Goal: Information Seeking & Learning: Learn about a topic

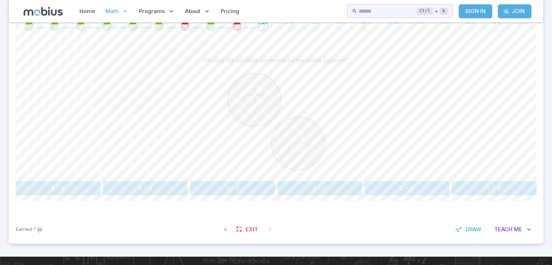
scroll to position [160, 0]
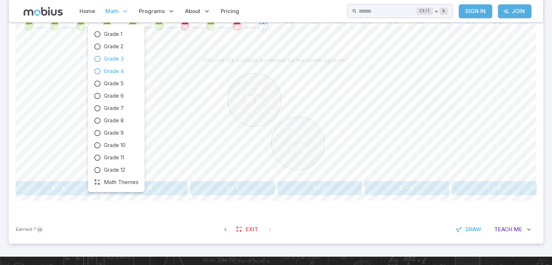
click at [112, 69] on span "Grade 4" at bounding box center [114, 71] width 20 height 8
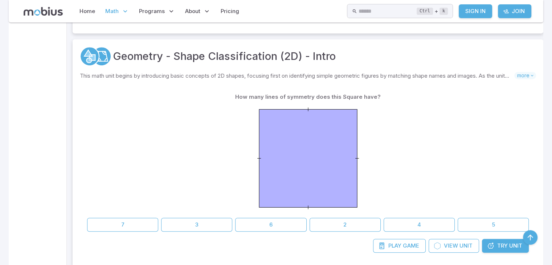
scroll to position [334, 0]
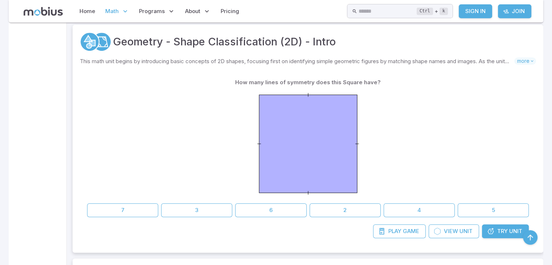
drag, startPoint x: 133, startPoint y: 182, endPoint x: 305, endPoint y: 159, distance: 173.6
click at [305, 159] on div at bounding box center [307, 144] width 441 height 111
click at [282, 210] on button "6" at bounding box center [270, 210] width 71 height 14
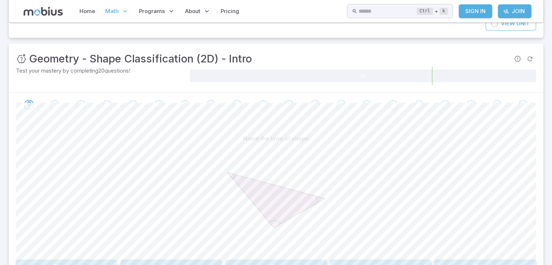
scroll to position [145, 0]
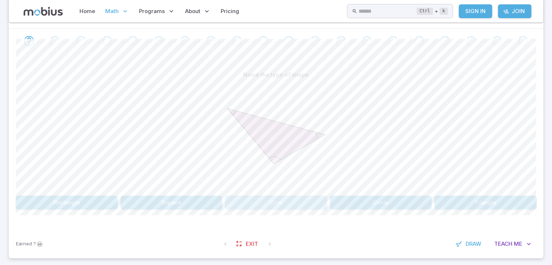
click at [280, 202] on button "Oval" at bounding box center [276, 203] width 102 height 14
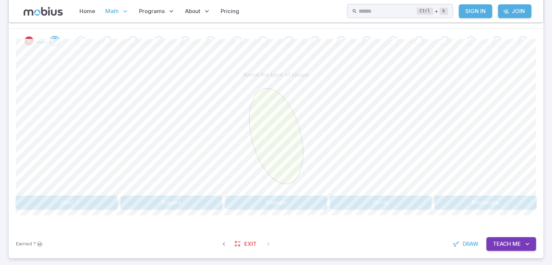
click at [85, 197] on button "Oval" at bounding box center [67, 203] width 102 height 14
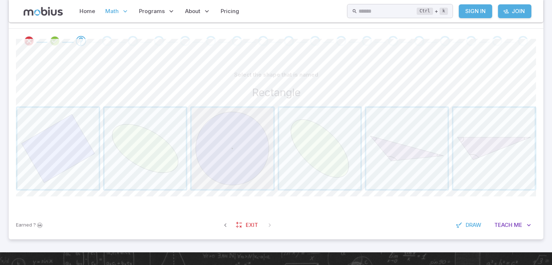
click at [226, 174] on span "button" at bounding box center [232, 148] width 81 height 81
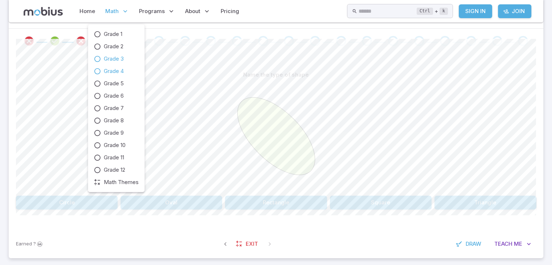
click at [118, 55] on span "Grade 3" at bounding box center [114, 59] width 20 height 8
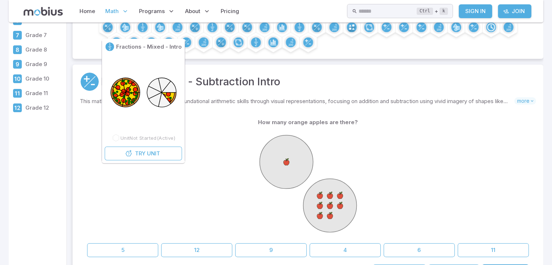
scroll to position [116, 0]
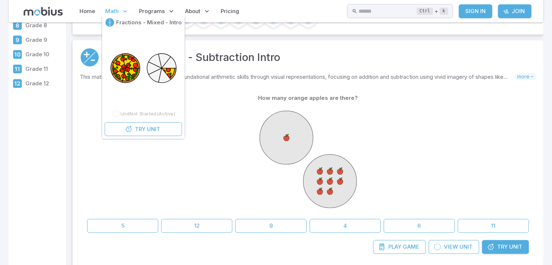
click at [146, 74] on icon at bounding box center [143, 68] width 73 height 73
click at [131, 70] on icon at bounding box center [131, 73] width 13 height 10
click at [161, 127] on button "Try Unit" at bounding box center [142, 129] width 77 height 14
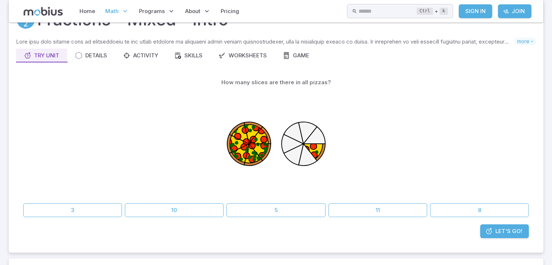
scroll to position [44, 0]
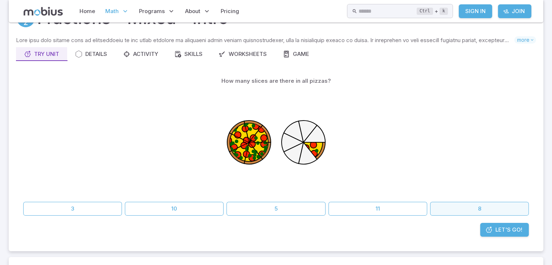
click at [449, 203] on button "8" at bounding box center [479, 209] width 99 height 14
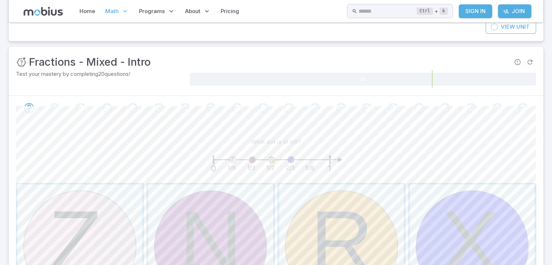
scroll to position [116, 0]
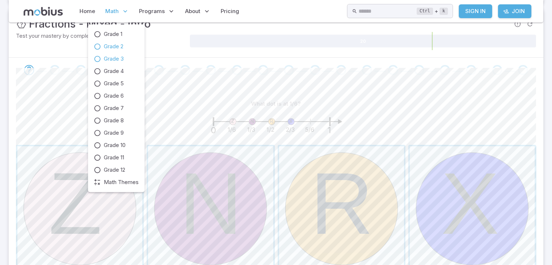
click at [119, 46] on span "Grade 2" at bounding box center [114, 46] width 20 height 8
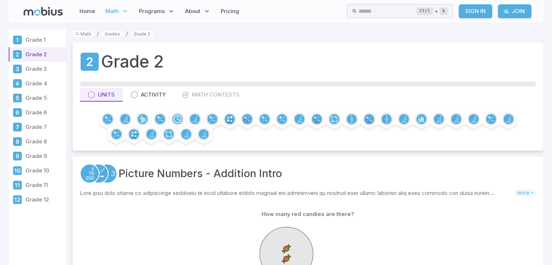
click at [119, 44] on div "Grade 2 Units Activity Math Contests" at bounding box center [308, 96] width 470 height 108
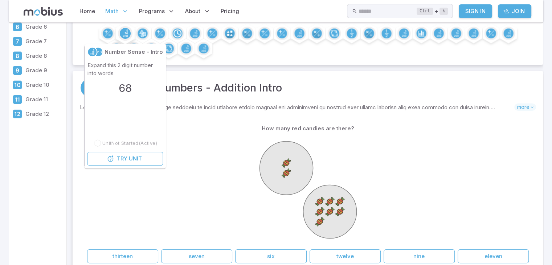
scroll to position [116, 0]
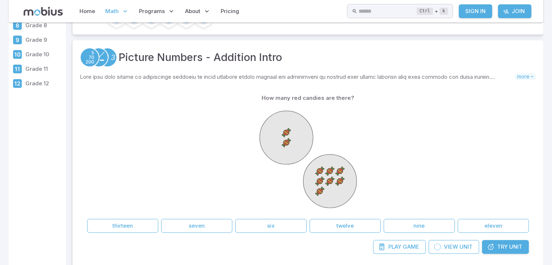
click at [252, 199] on div at bounding box center [307, 160] width 441 height 111
click at [200, 170] on div at bounding box center [307, 160] width 441 height 111
click at [200, 167] on div at bounding box center [307, 160] width 441 height 111
click at [399, 222] on button "nine" at bounding box center [418, 226] width 71 height 14
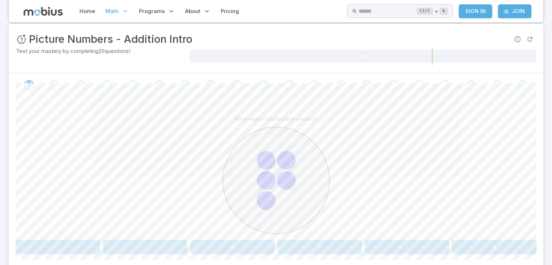
scroll to position [102, 0]
click at [74, 226] on div at bounding box center [276, 180] width 520 height 111
click at [203, 246] on button "5" at bounding box center [232, 246] width 84 height 14
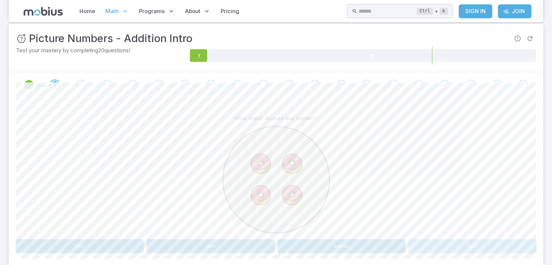
click at [429, 243] on button "four" at bounding box center [472, 246] width 128 height 14
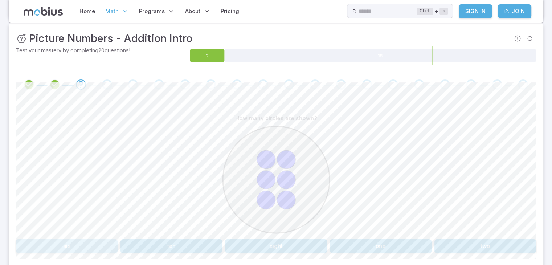
click at [51, 246] on button "six" at bounding box center [67, 246] width 102 height 14
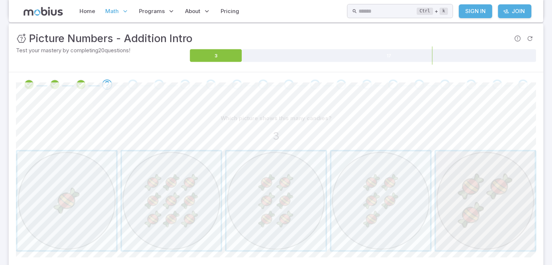
click at [496, 220] on span "button" at bounding box center [485, 200] width 99 height 99
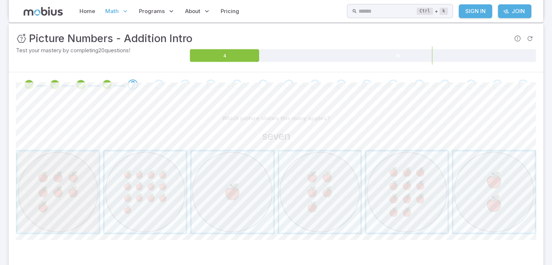
click at [47, 212] on span "button" at bounding box center [57, 191] width 81 height 81
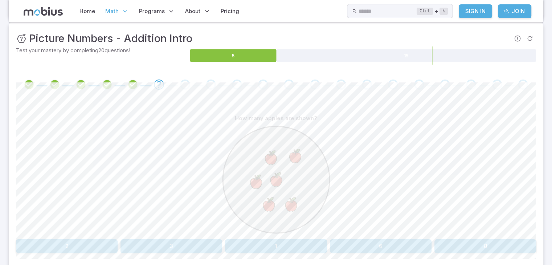
click at [350, 245] on button "6" at bounding box center [381, 246] width 102 height 14
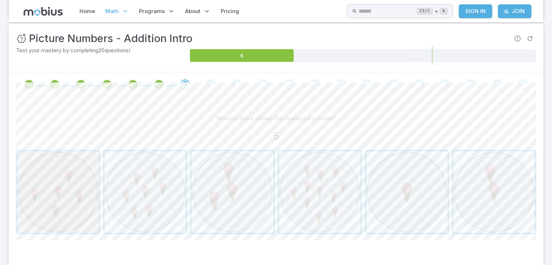
click at [70, 178] on span "button" at bounding box center [57, 191] width 81 height 81
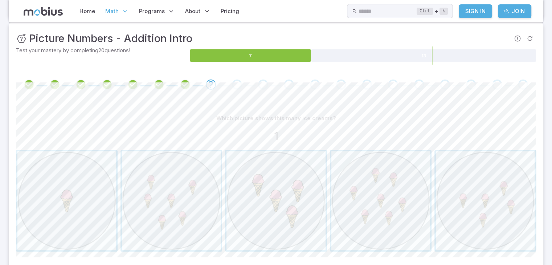
click at [70, 178] on span "button" at bounding box center [66, 200] width 99 height 99
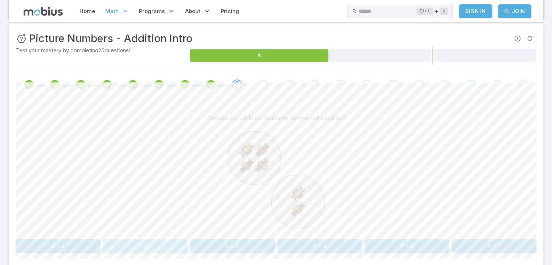
click at [155, 243] on button "4 + 2" at bounding box center [145, 246] width 84 height 14
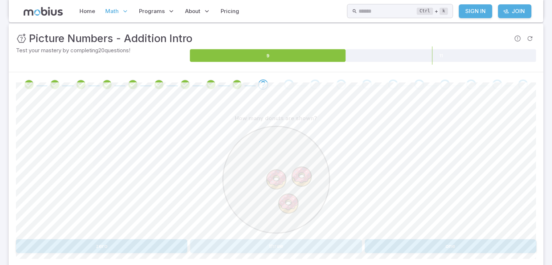
click at [312, 245] on button "three" at bounding box center [275, 246] width 171 height 14
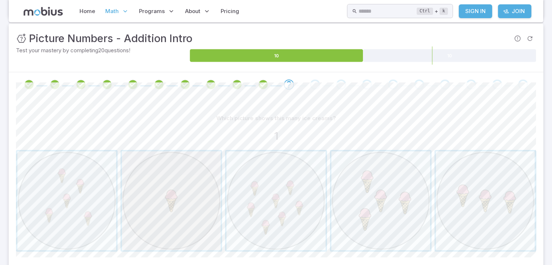
click at [151, 209] on span "button" at bounding box center [171, 200] width 99 height 99
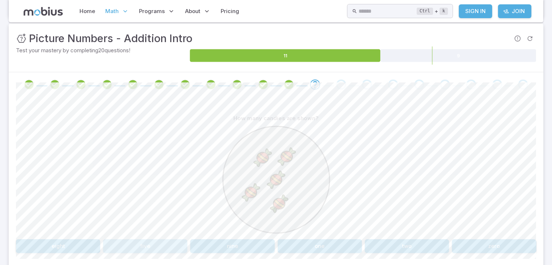
click at [132, 246] on button "five" at bounding box center [145, 246] width 84 height 14
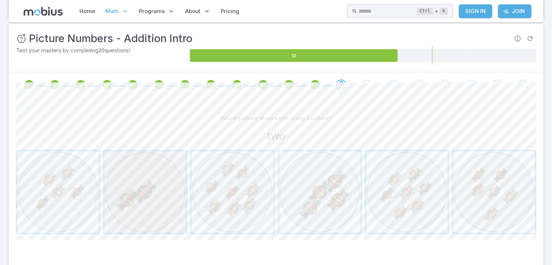
click at [174, 189] on span "button" at bounding box center [144, 191] width 81 height 81
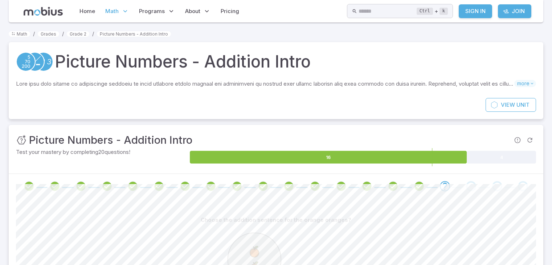
scroll to position [102, 0]
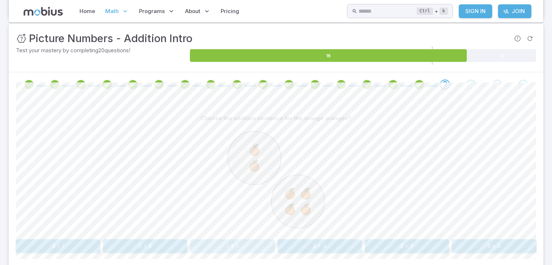
click at [216, 245] on button "2 + 4" at bounding box center [232, 246] width 84 height 14
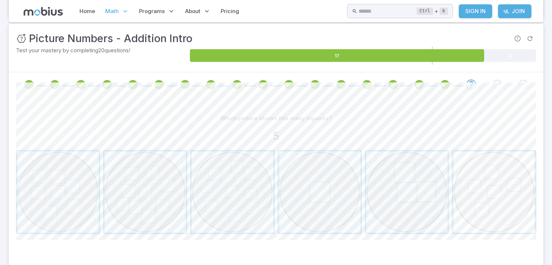
click at [486, 211] on span "button" at bounding box center [493, 191] width 81 height 81
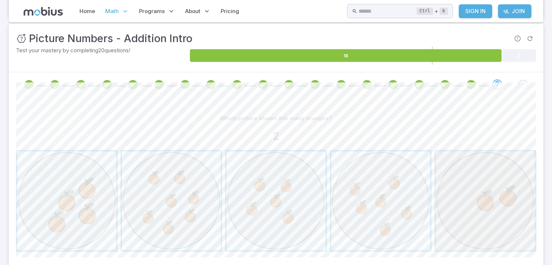
click at [464, 201] on span "button" at bounding box center [485, 200] width 99 height 99
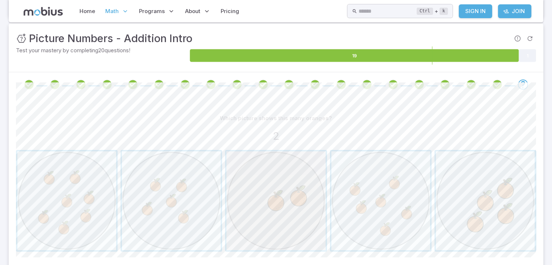
click at [307, 193] on span "button" at bounding box center [275, 200] width 99 height 99
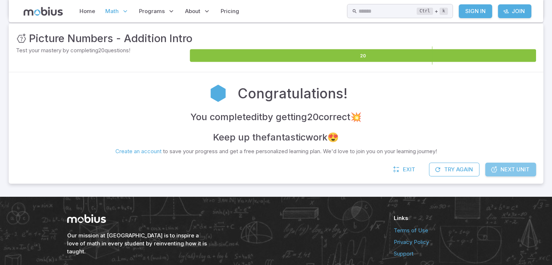
click at [507, 167] on span "Next Unit" at bounding box center [514, 169] width 29 height 8
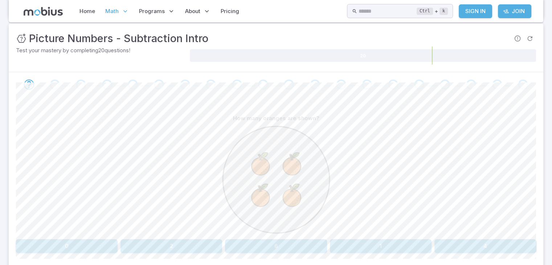
scroll to position [160, 0]
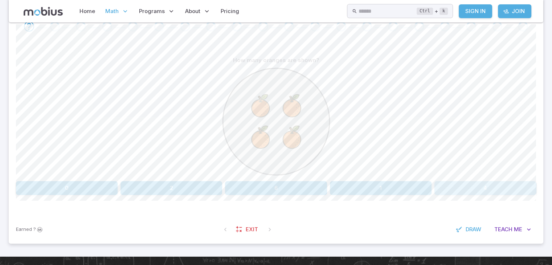
click at [451, 184] on button "4" at bounding box center [485, 188] width 102 height 14
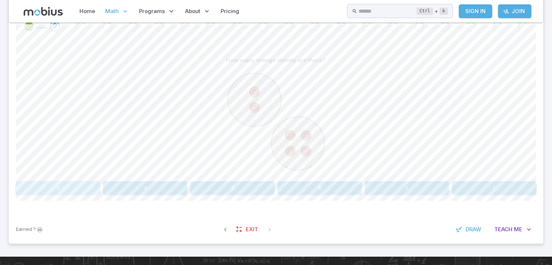
click at [87, 186] on button "6" at bounding box center [58, 188] width 84 height 14
click at [440, 185] on button "9" at bounding box center [485, 188] width 102 height 14
click at [68, 191] on button "six" at bounding box center [58, 188] width 84 height 14
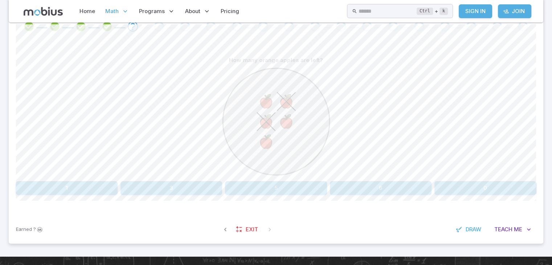
click at [270, 181] on button "5" at bounding box center [276, 188] width 102 height 14
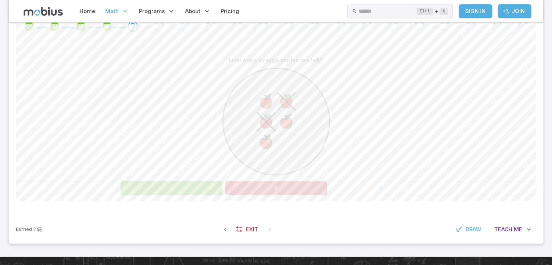
click at [200, 186] on button "3" at bounding box center [171, 188] width 102 height 14
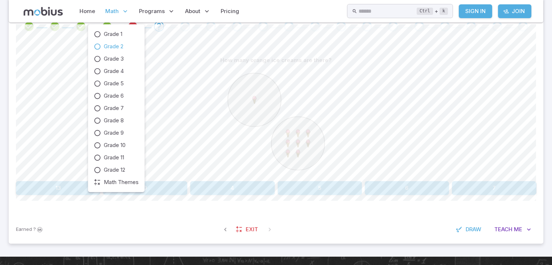
click at [107, 11] on span "Math" at bounding box center [111, 11] width 13 height 8
click at [100, 45] on icon at bounding box center [97, 46] width 7 height 7
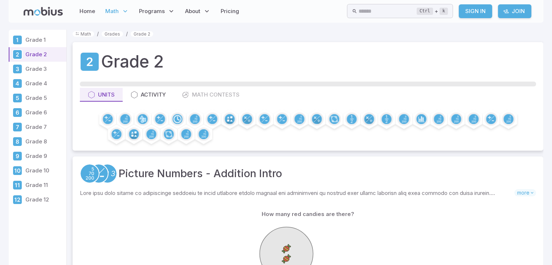
click at [286, 240] on circle at bounding box center [285, 253] width 53 height 53
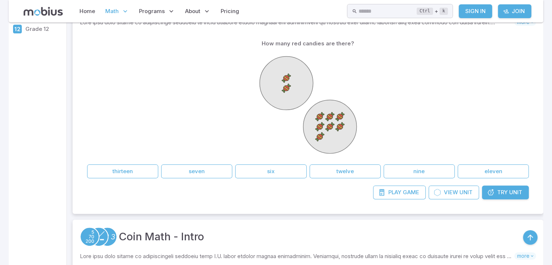
scroll to position [174, 0]
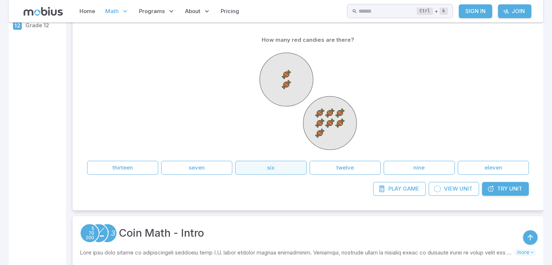
click at [289, 162] on button "six" at bounding box center [270, 168] width 71 height 14
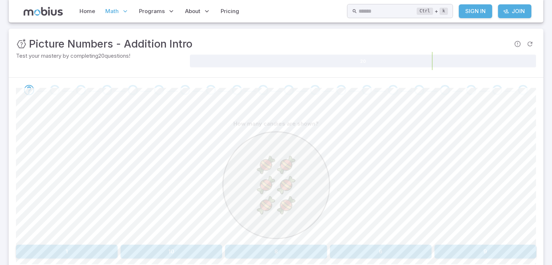
scroll to position [116, 0]
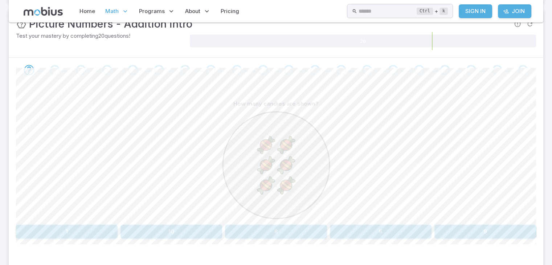
click at [351, 229] on button "6" at bounding box center [381, 232] width 102 height 14
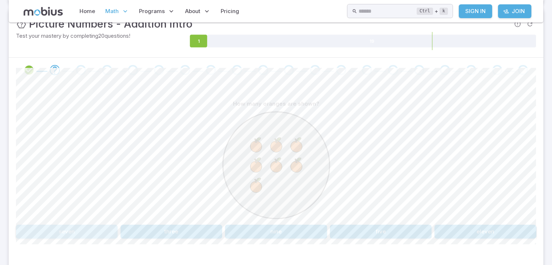
click at [100, 225] on button "seven" at bounding box center [67, 232] width 102 height 14
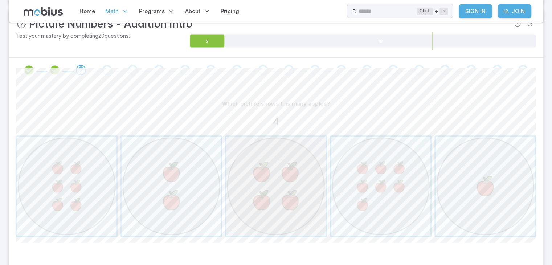
click at [287, 174] on span "button" at bounding box center [275, 186] width 99 height 99
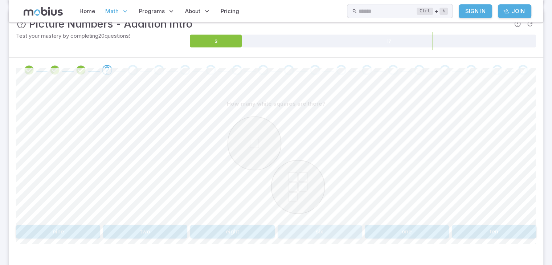
click at [306, 226] on button "six" at bounding box center [319, 232] width 84 height 14
click at [76, 226] on button "nine" at bounding box center [58, 232] width 84 height 14
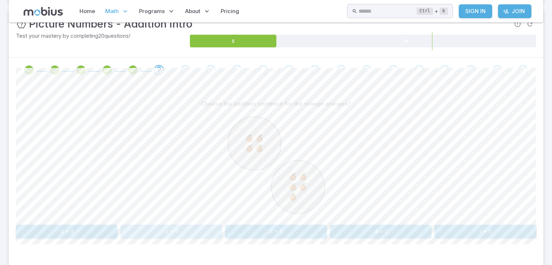
click at [148, 228] on button "4 + 5" at bounding box center [171, 232] width 102 height 14
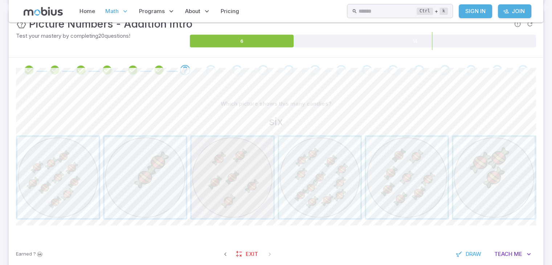
click at [254, 189] on span "button" at bounding box center [232, 177] width 81 height 81
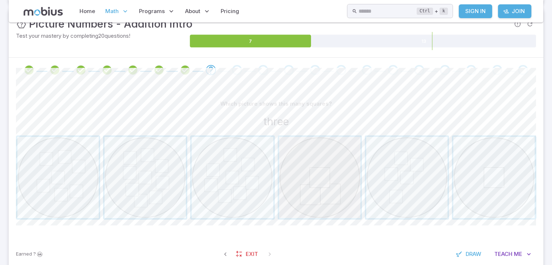
click at [313, 194] on span "button" at bounding box center [319, 177] width 81 height 81
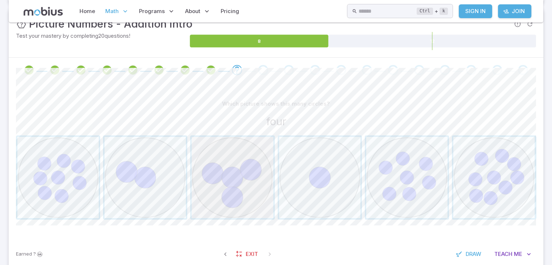
click at [232, 196] on span "button" at bounding box center [232, 177] width 81 height 81
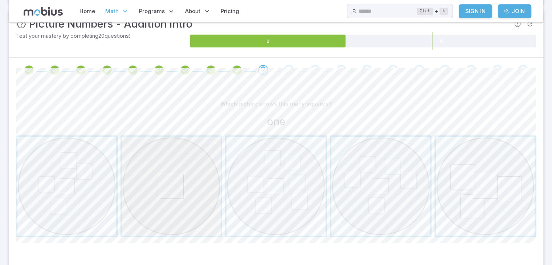
click at [189, 194] on span "button" at bounding box center [171, 186] width 99 height 99
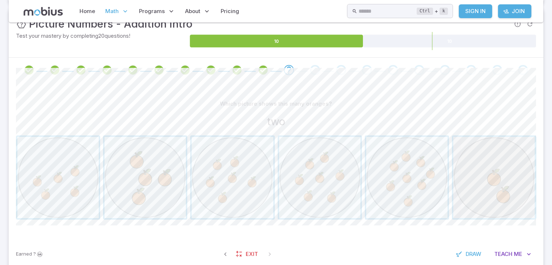
click at [496, 174] on span "button" at bounding box center [493, 177] width 81 height 81
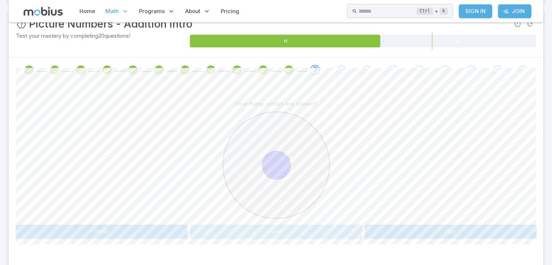
click at [313, 225] on button "one" at bounding box center [275, 232] width 171 height 14
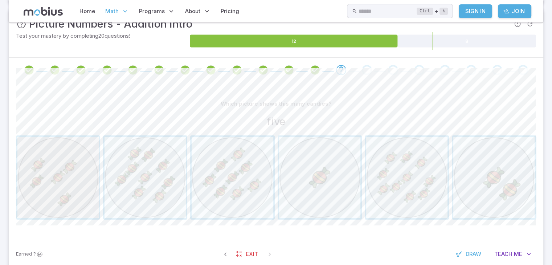
click at [65, 192] on span "button" at bounding box center [57, 177] width 81 height 81
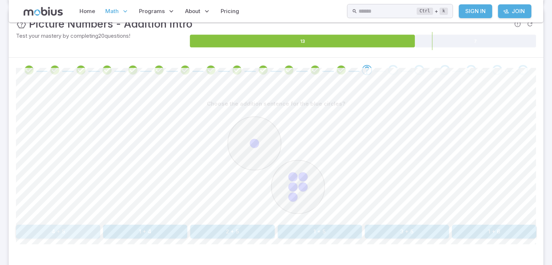
click at [92, 230] on button "4 + 5" at bounding box center [58, 232] width 84 height 14
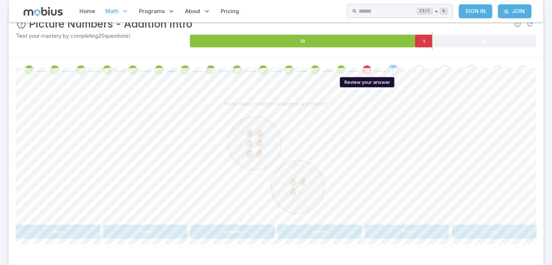
click at [369, 80] on div "Review your answer" at bounding box center [367, 82] width 54 height 10
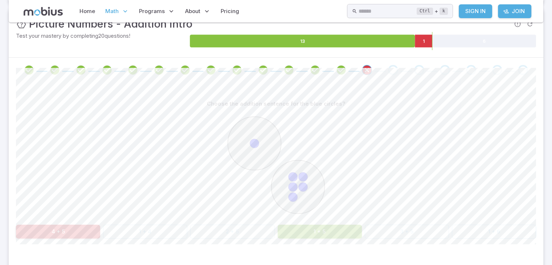
click at [328, 231] on button "1 + 5" at bounding box center [319, 232] width 84 height 14
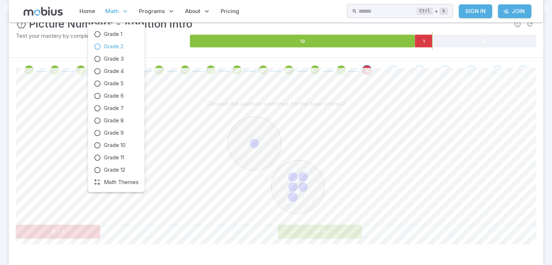
click at [107, 8] on span "Math" at bounding box center [111, 11] width 13 height 8
click at [119, 45] on span "Grade 2" at bounding box center [114, 46] width 20 height 8
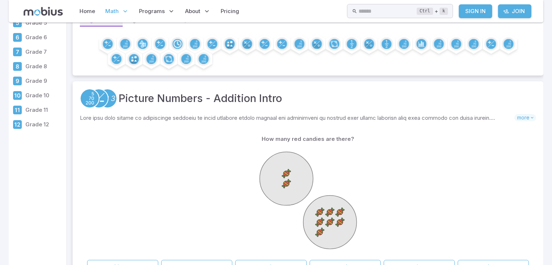
scroll to position [160, 0]
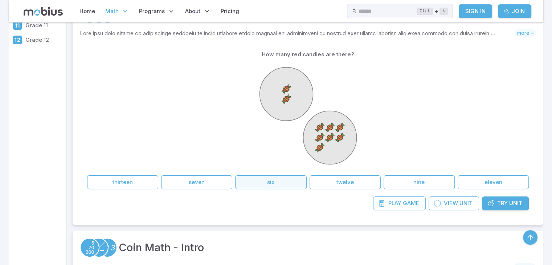
click at [275, 184] on button "six" at bounding box center [270, 182] width 71 height 14
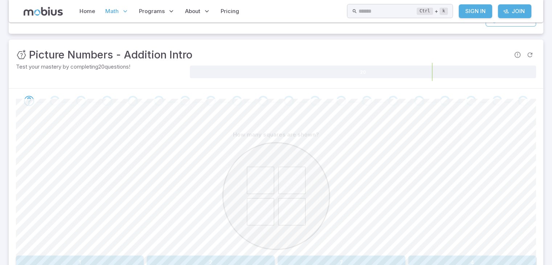
scroll to position [116, 0]
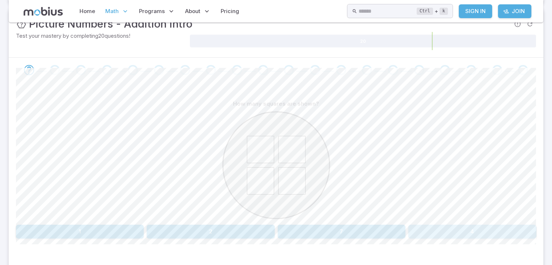
click at [420, 229] on button "4" at bounding box center [472, 232] width 128 height 14
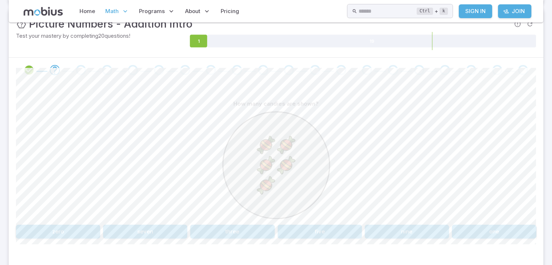
click at [303, 230] on button "five" at bounding box center [319, 232] width 84 height 14
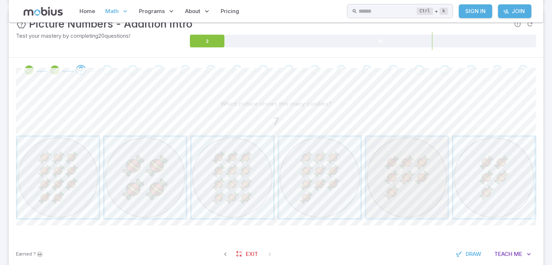
click at [390, 192] on span "button" at bounding box center [406, 177] width 81 height 81
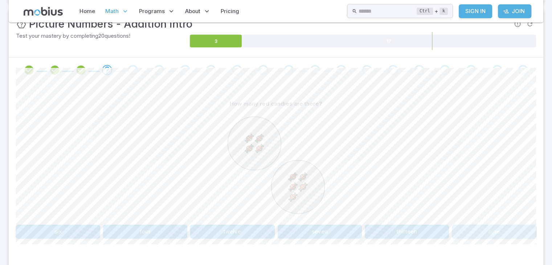
click at [463, 226] on button "nine" at bounding box center [494, 232] width 84 height 14
click at [481, 230] on button "9 + 1" at bounding box center [494, 232] width 84 height 14
